Goal: Information Seeking & Learning: Find specific fact

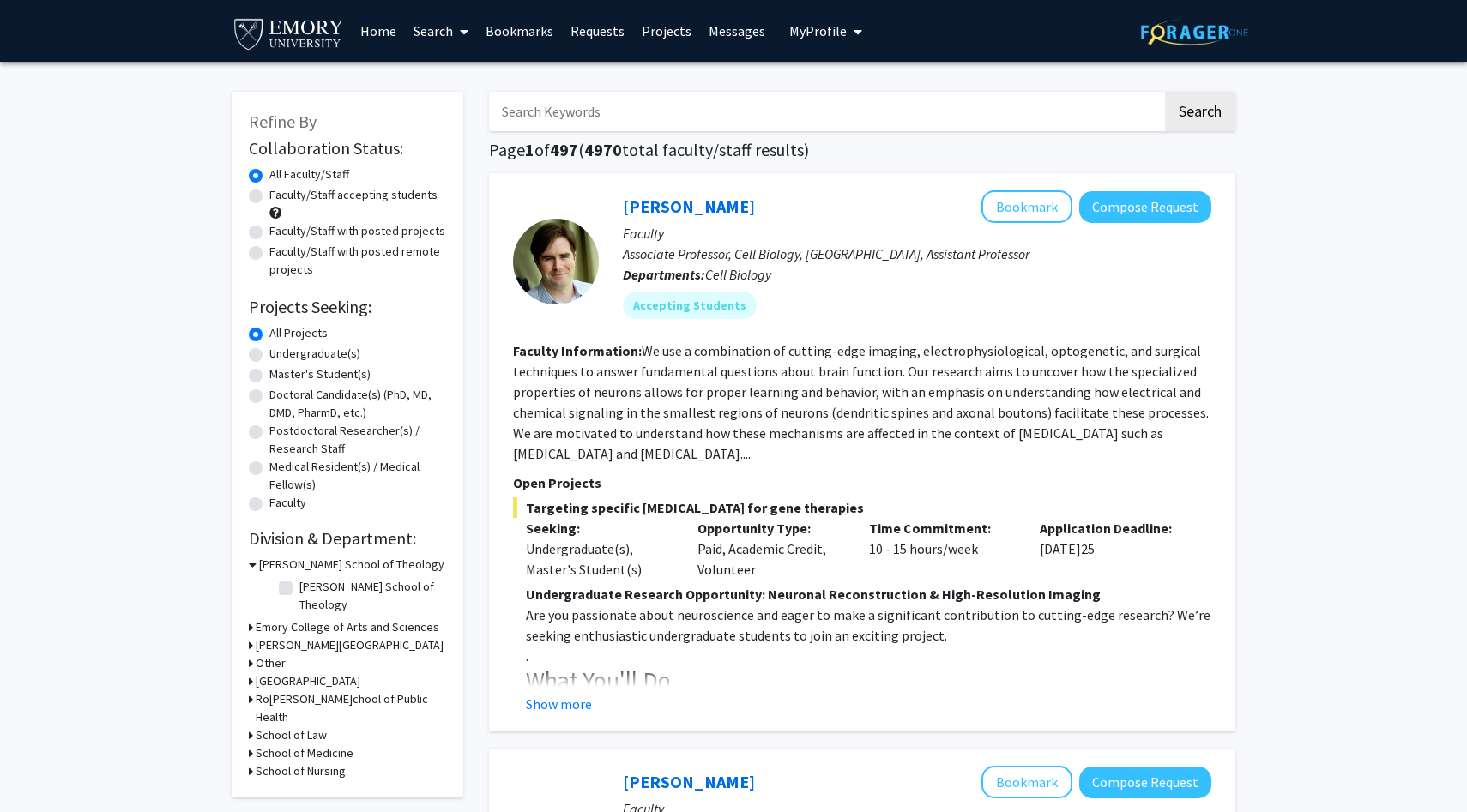
click at [658, 115] on input "Search Keywords" at bounding box center [825, 111] width 673 height 39
type input "ALS"
click at [1165, 92] on button "Search" at bounding box center [1200, 111] width 70 height 39
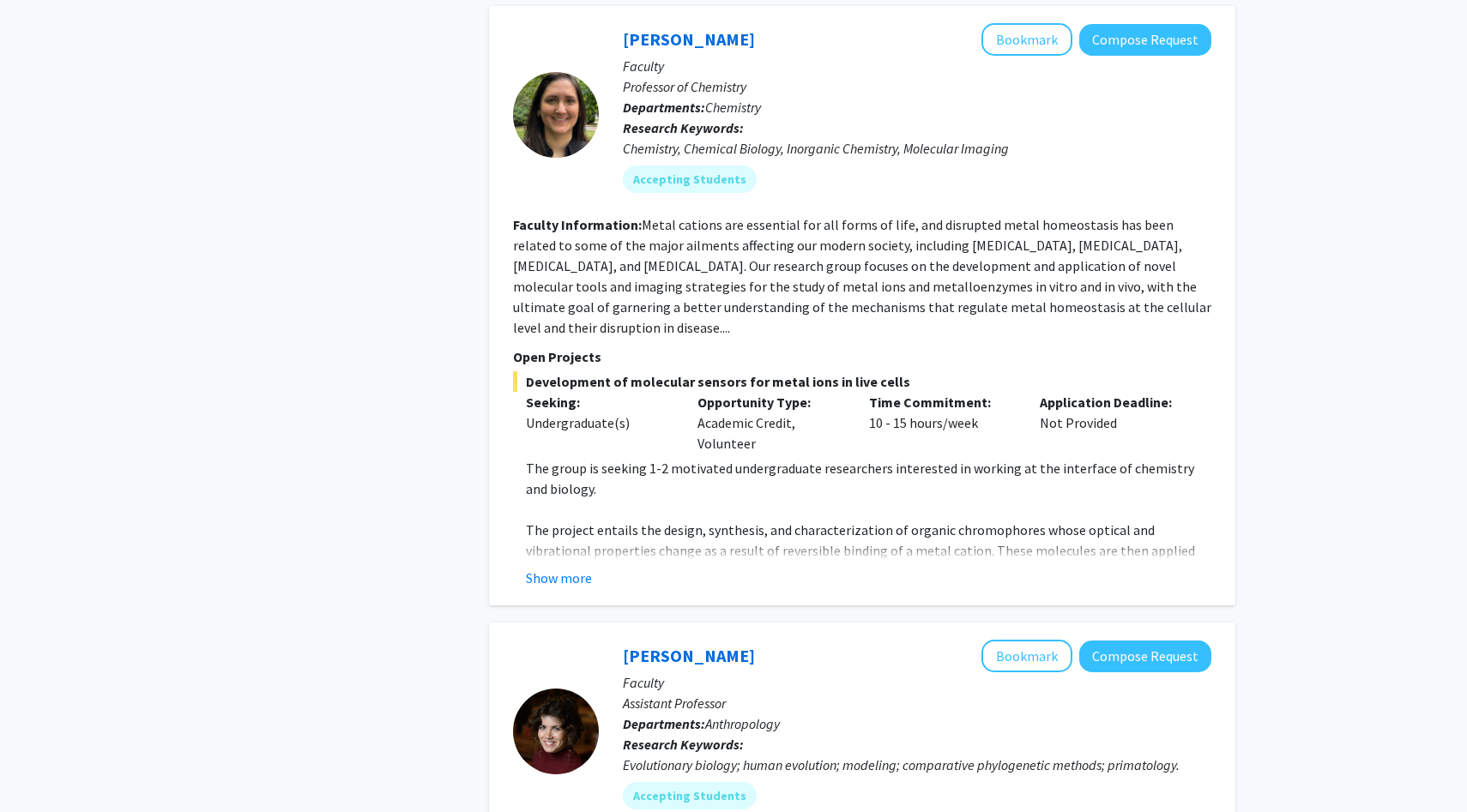
scroll to position [1583, 0]
